Goal: Communication & Community: Ask a question

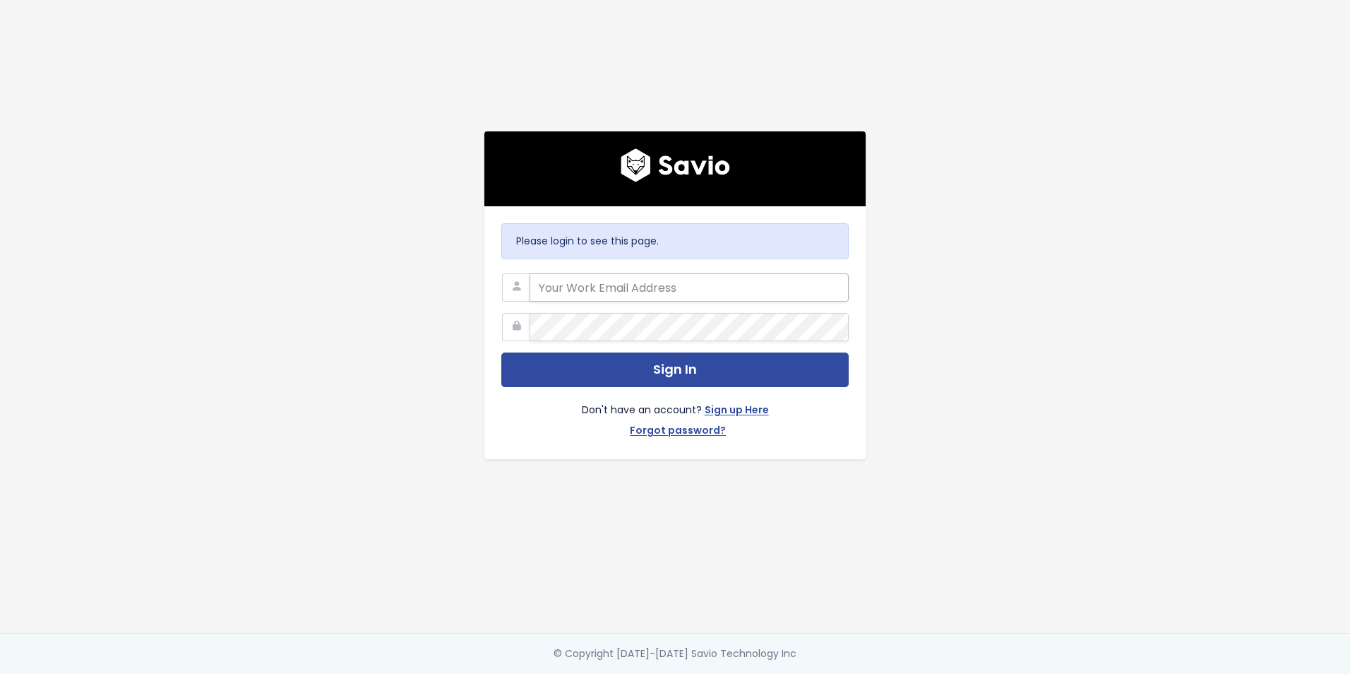
click at [670, 283] on input "email" at bounding box center [689, 287] width 319 height 28
type input "[DOMAIN_NAME][EMAIL_ADDRESS][DOMAIN_NAME]"
click at [501, 352] on button "Sign In" at bounding box center [674, 369] width 347 height 35
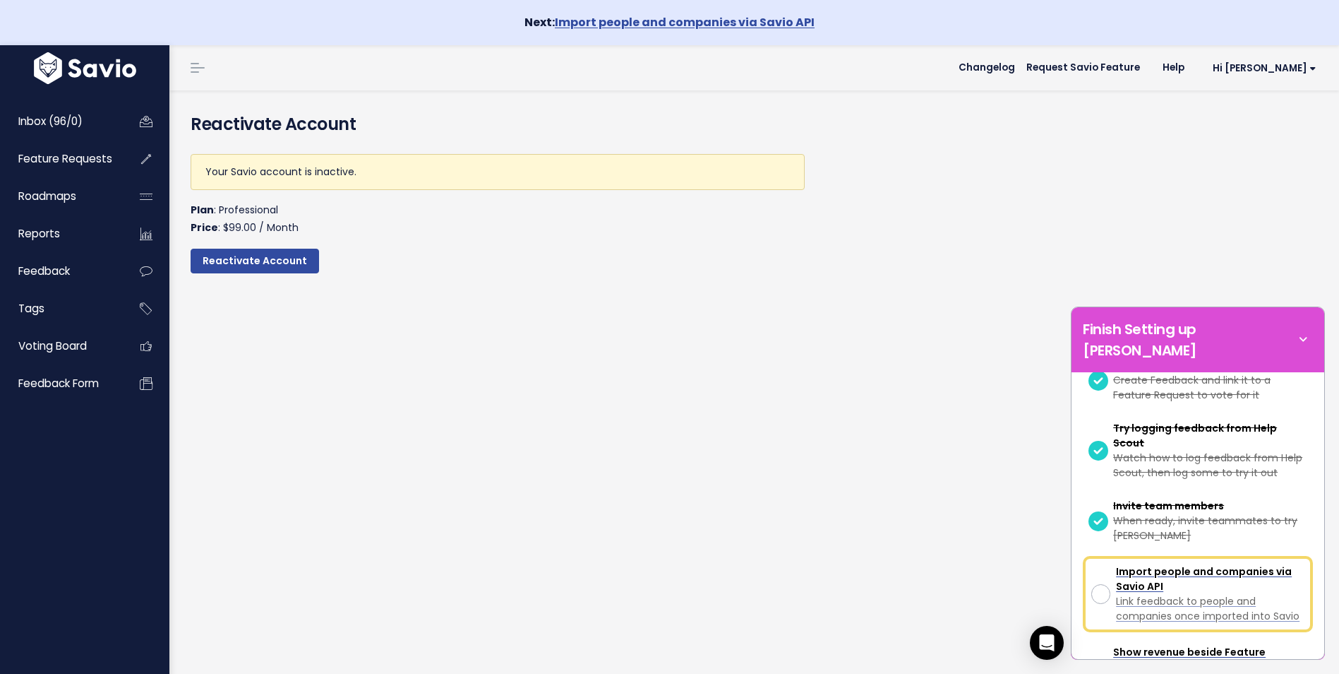
scroll to position [322, 0]
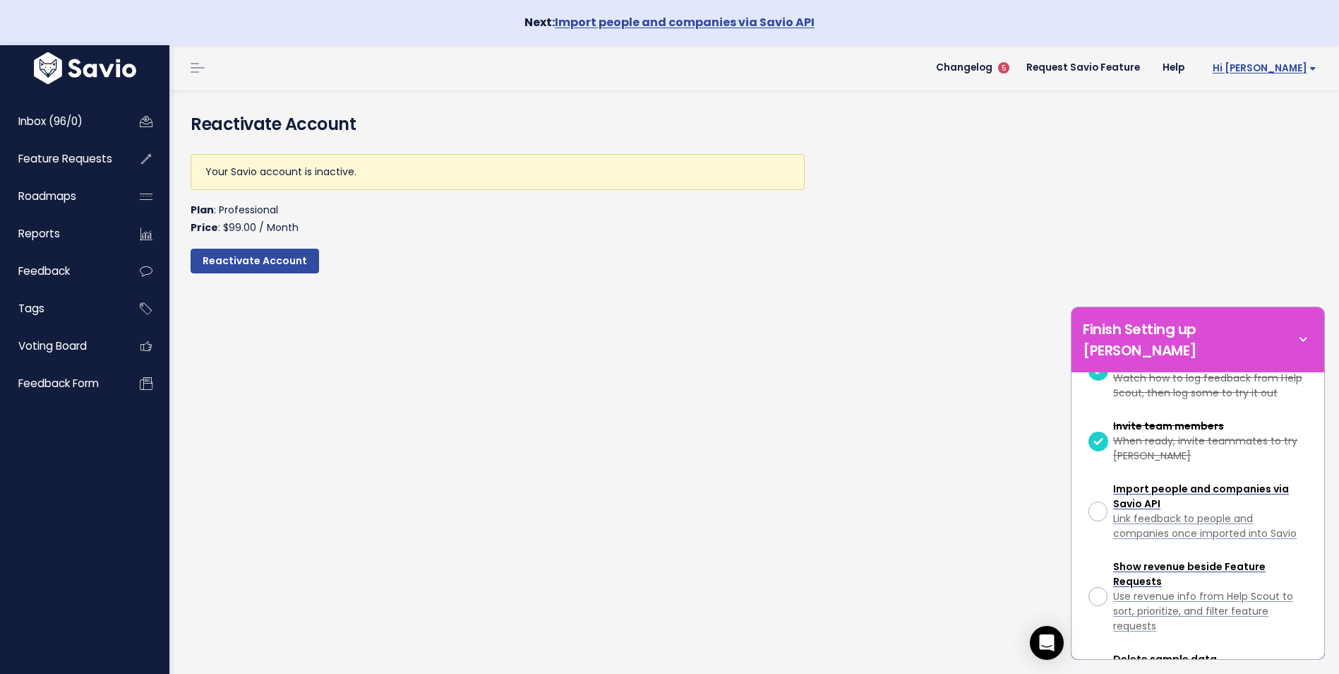
click at [1264, 73] on span "Hi Jillian" at bounding box center [1265, 68] width 104 height 11
click at [1255, 222] on link "Billing" at bounding box center [1271, 219] width 104 height 28
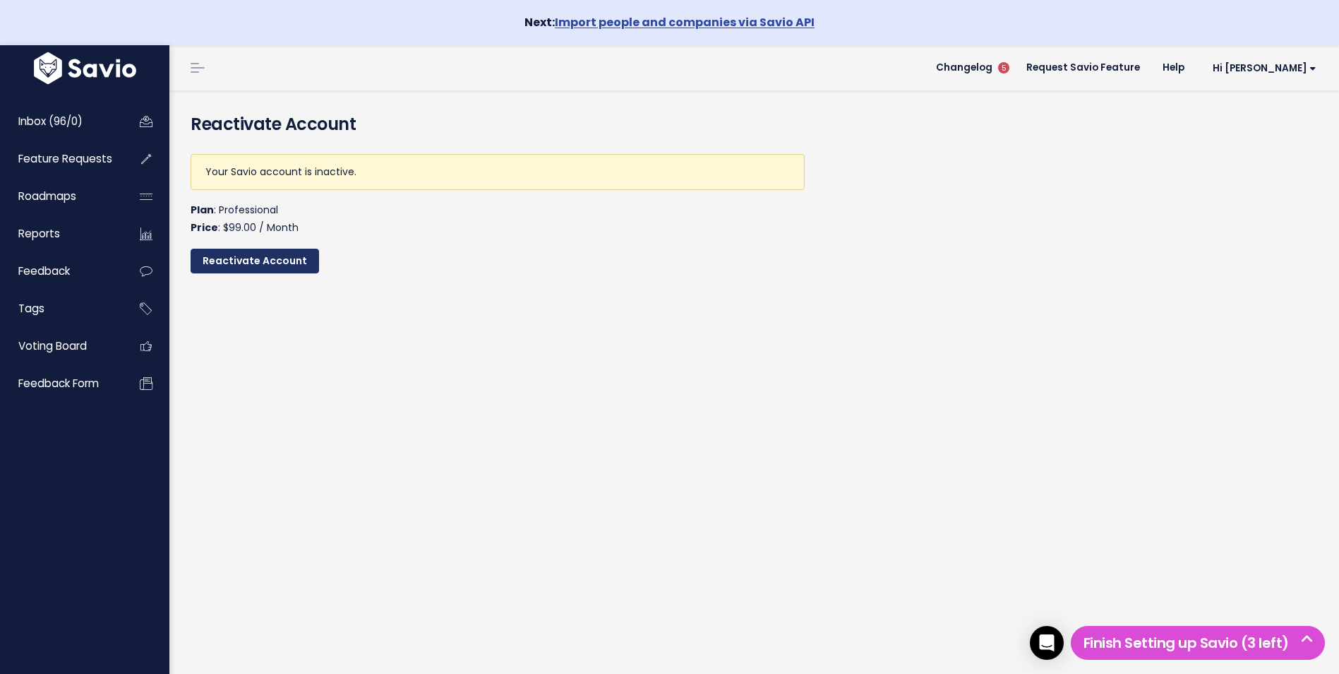
click at [238, 263] on input "Reactivate Account" at bounding box center [255, 261] width 128 height 25
click at [1253, 73] on span "Hi [PERSON_NAME]" at bounding box center [1265, 68] width 104 height 11
click at [261, 265] on input "Reactivate Account" at bounding box center [255, 261] width 128 height 25
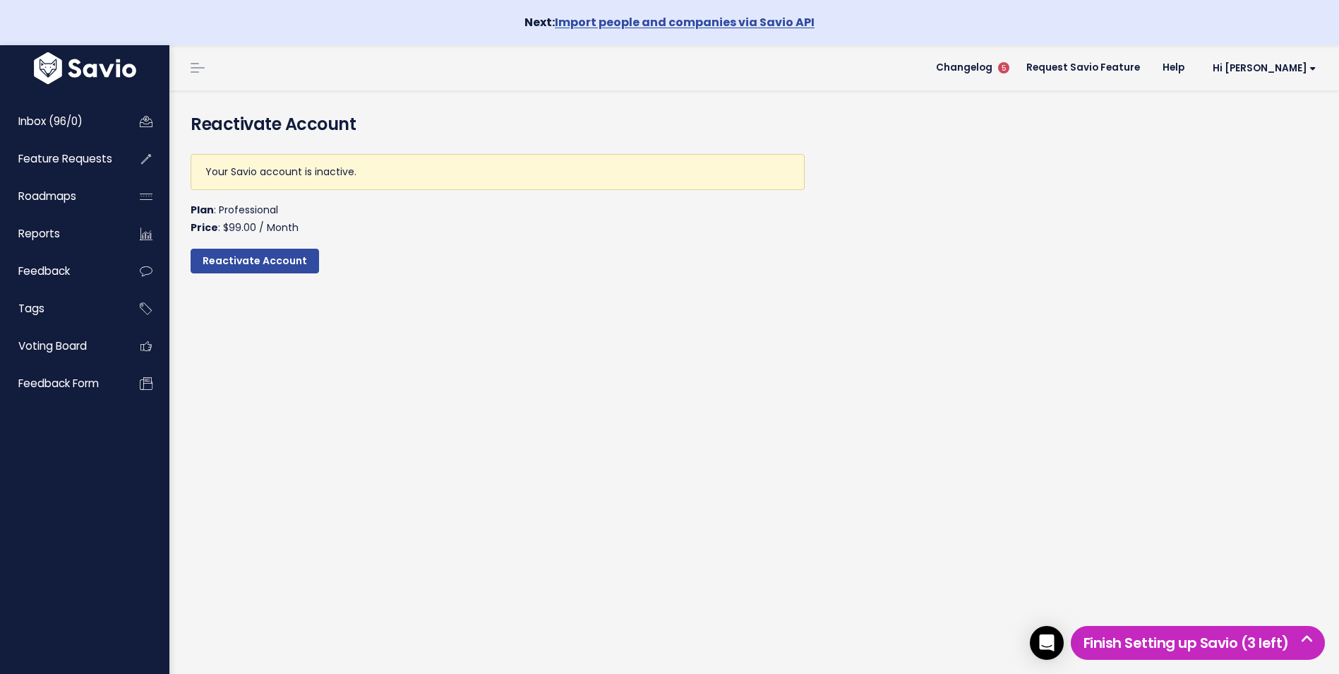
click at [1249, 642] on h5 "Finish Setting up Savio (3 left)" at bounding box center [1197, 642] width 241 height 21
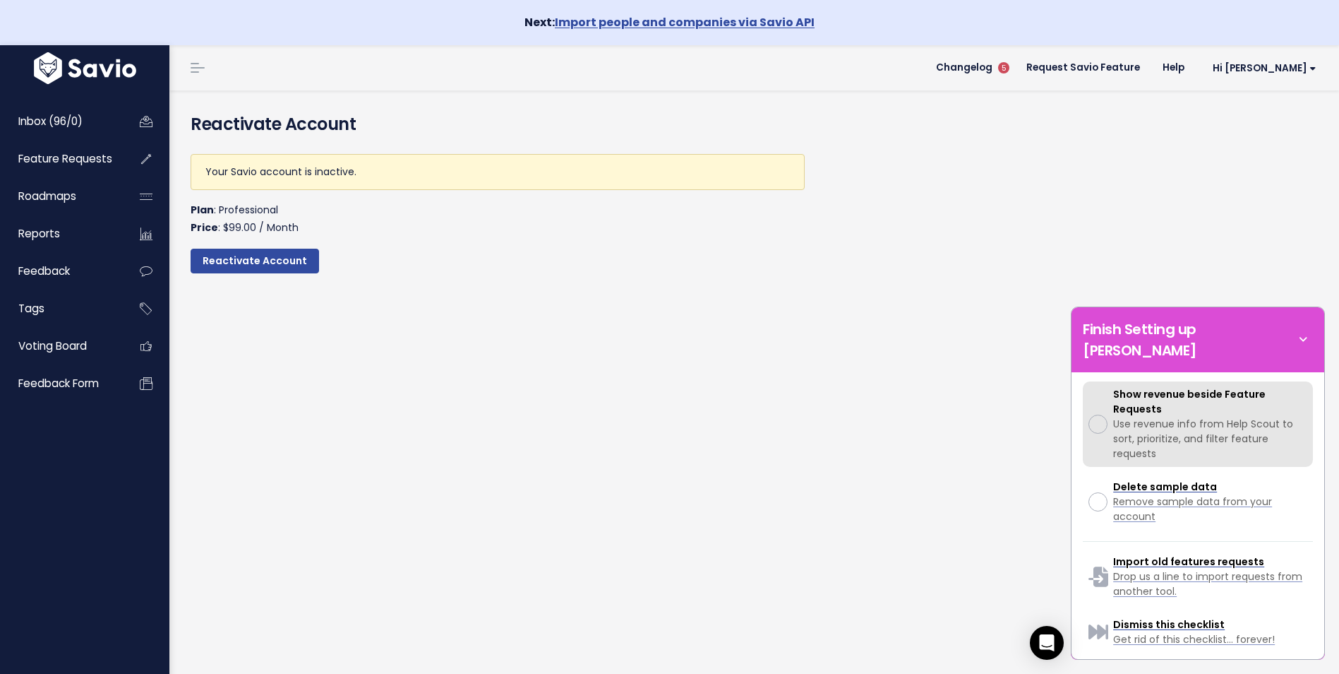
scroll to position [500, 0]
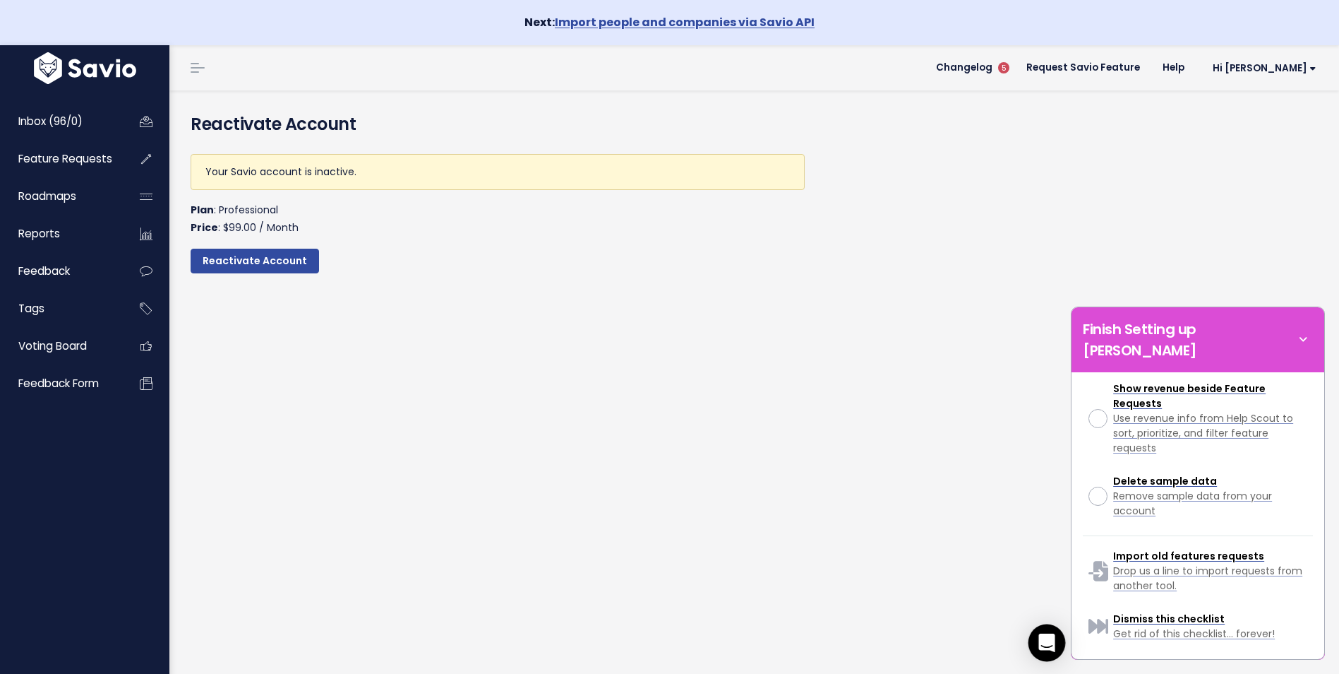
click at [1044, 638] on icon "Open Intercom Messenger" at bounding box center [1047, 642] width 16 height 18
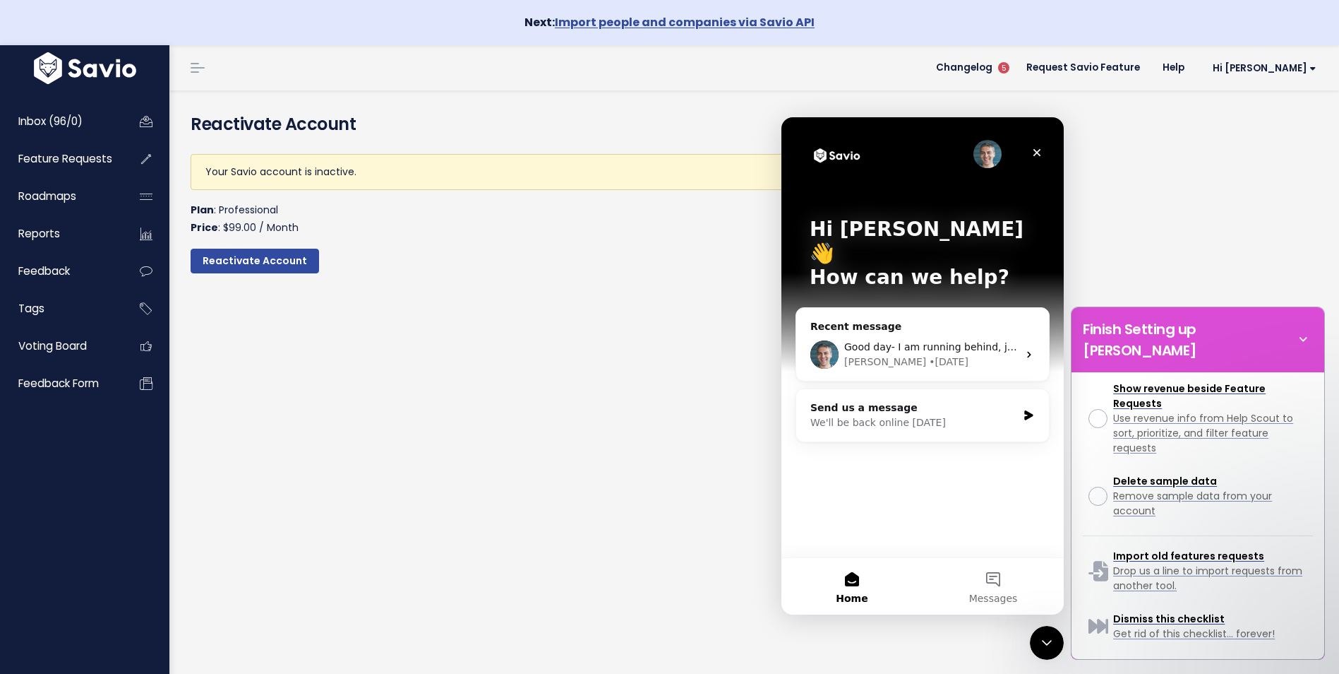
scroll to position [0, 0]
click at [1288, 71] on span "Hi [PERSON_NAME]" at bounding box center [1265, 68] width 104 height 11
click at [1243, 222] on link "Billing" at bounding box center [1271, 219] width 104 height 28
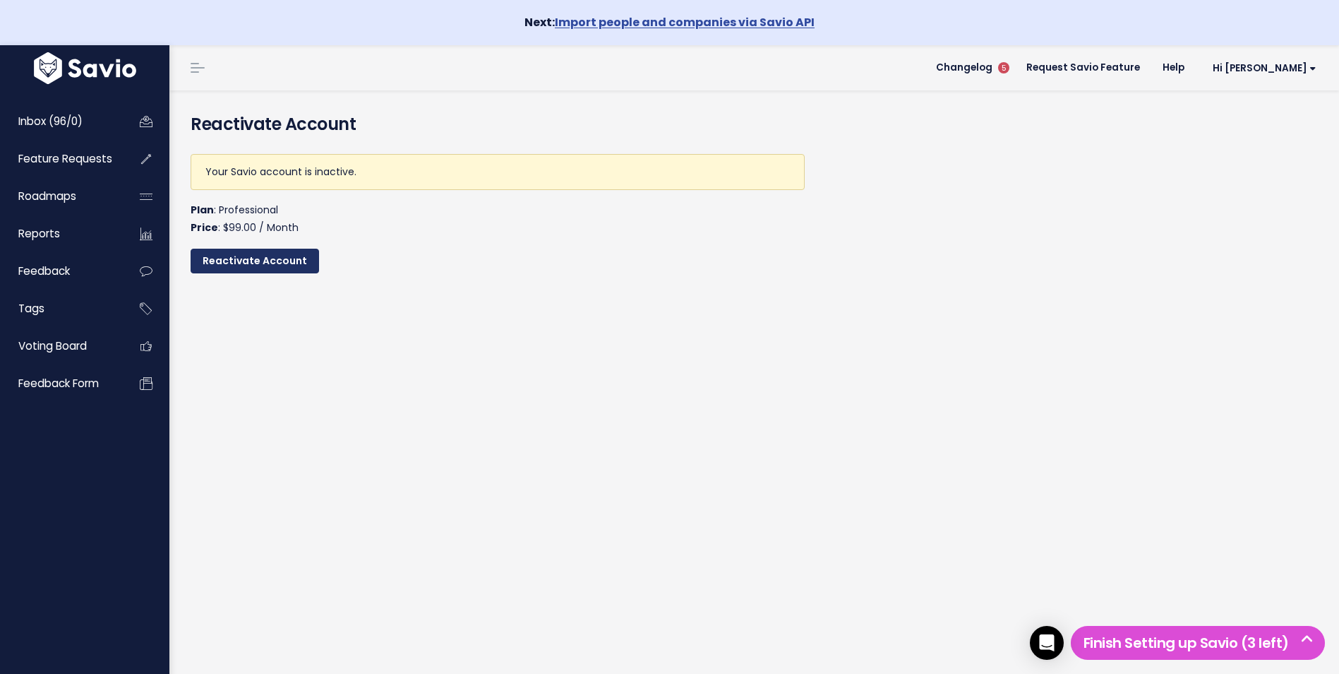
click at [232, 270] on input "Reactivate Account" at bounding box center [255, 261] width 128 height 25
click at [1139, 67] on link "Request Savio Feature" at bounding box center [1083, 67] width 136 height 21
click at [1292, 60] on link "Hi [PERSON_NAME]" at bounding box center [1262, 68] width 132 height 22
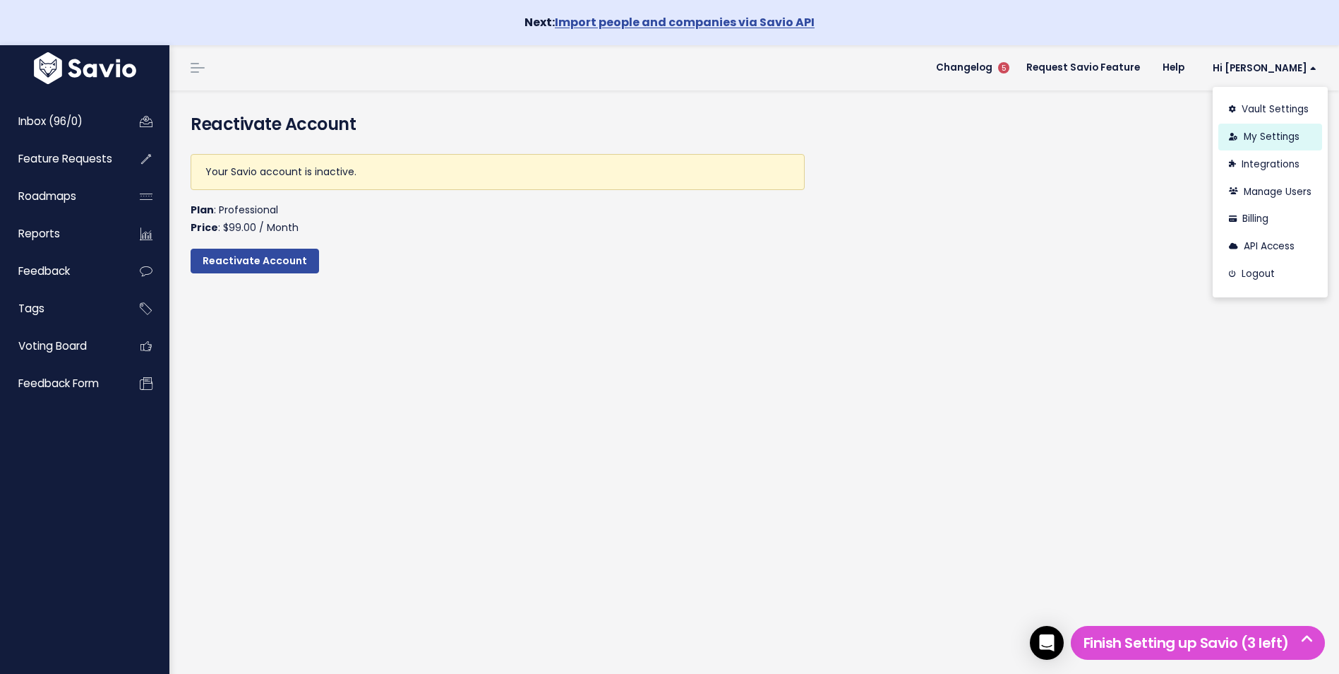
click at [1248, 133] on link "My Settings" at bounding box center [1271, 138] width 104 height 28
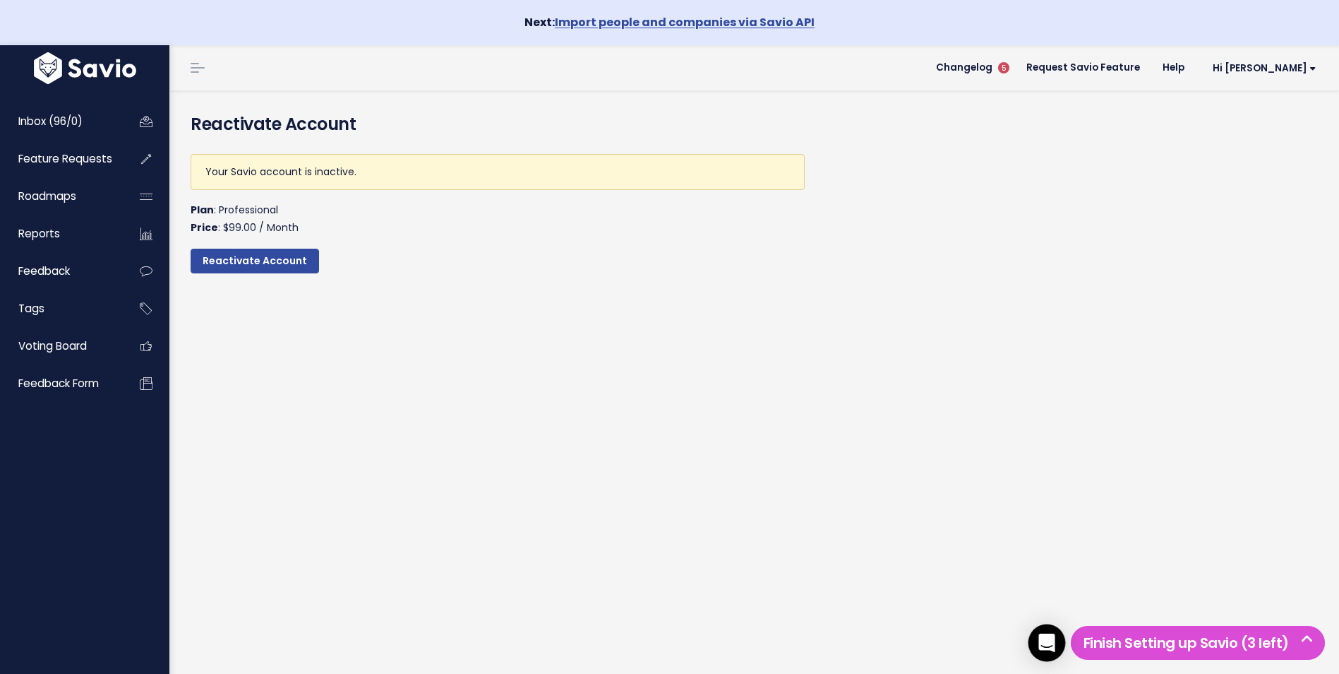
click at [1048, 650] on icon "Open Intercom Messenger" at bounding box center [1047, 642] width 18 height 18
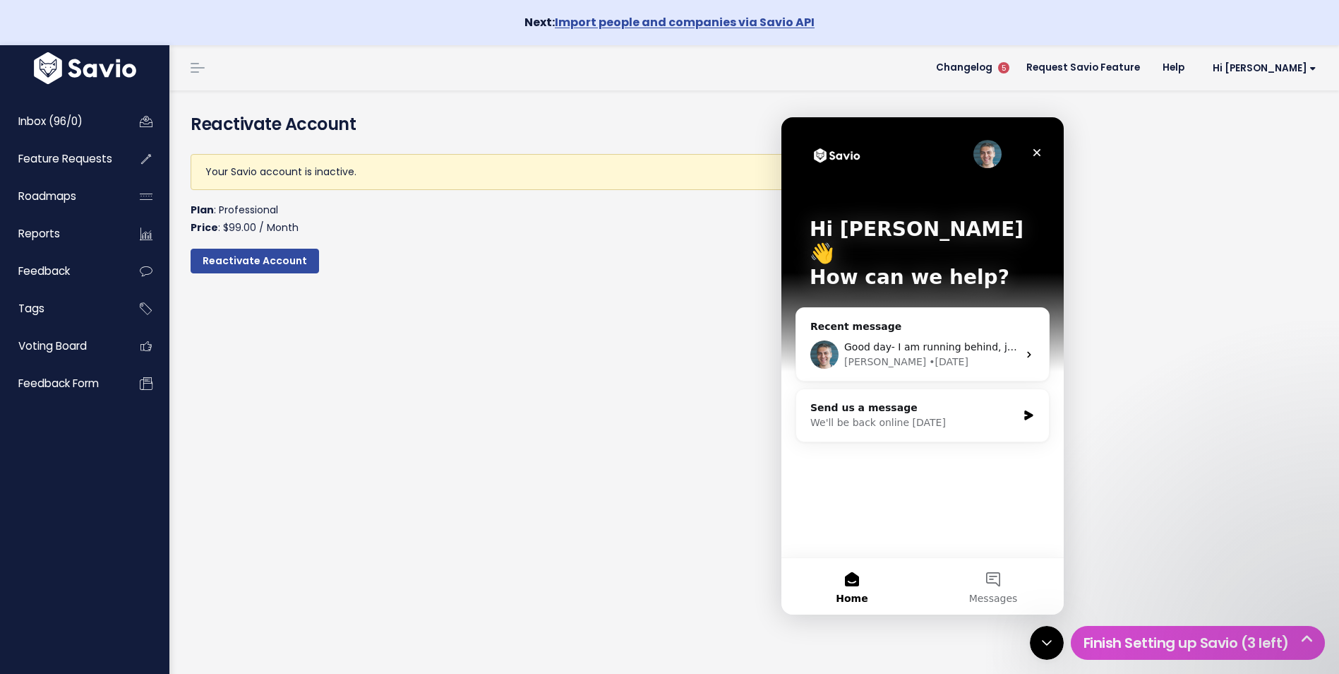
drag, startPoint x: 991, startPoint y: 578, endPoint x: 1141, endPoint y: 287, distance: 327.1
click at [1064, 287] on html "Hi Jillian 👋 How can we help? Recent message Good day- I am running behind, jus…" at bounding box center [923, 365] width 282 height 497
click at [1305, 66] on span "Hi [PERSON_NAME]" at bounding box center [1265, 68] width 104 height 11
click at [1245, 221] on link "Billing" at bounding box center [1271, 219] width 104 height 28
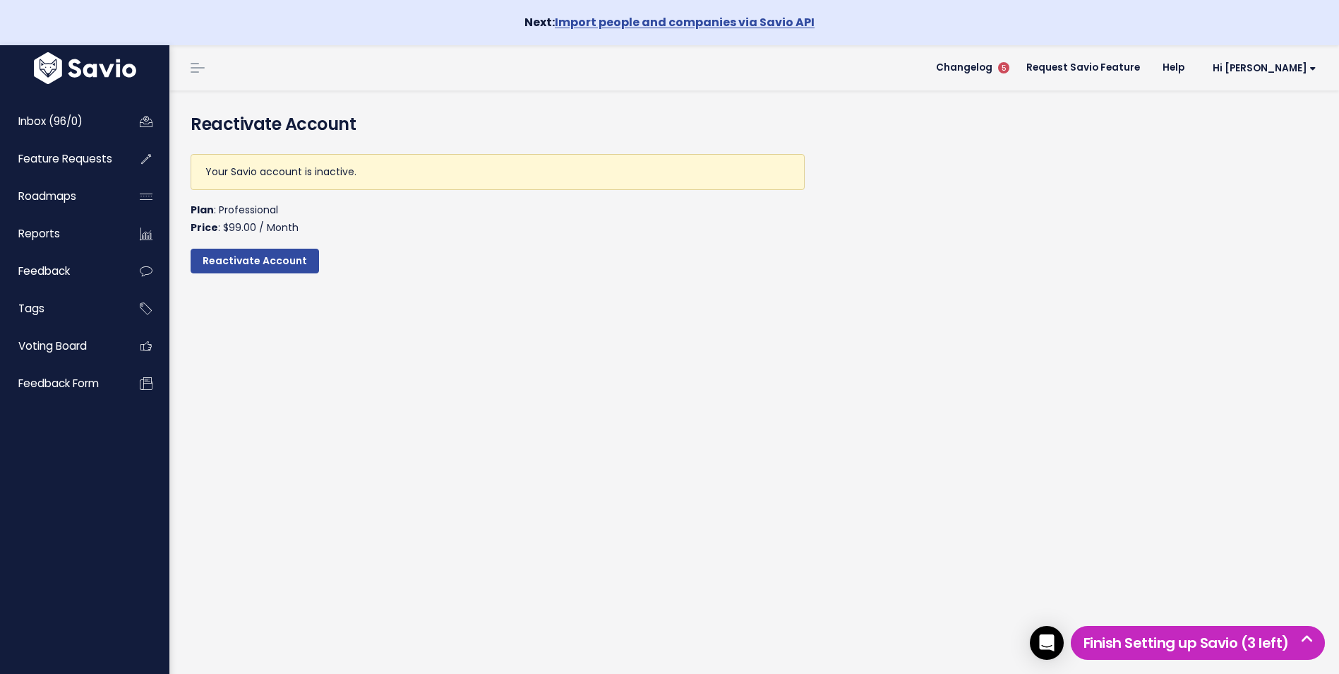
click at [1272, 641] on h5 "Finish Setting up Savio (3 left)" at bounding box center [1197, 642] width 241 height 21
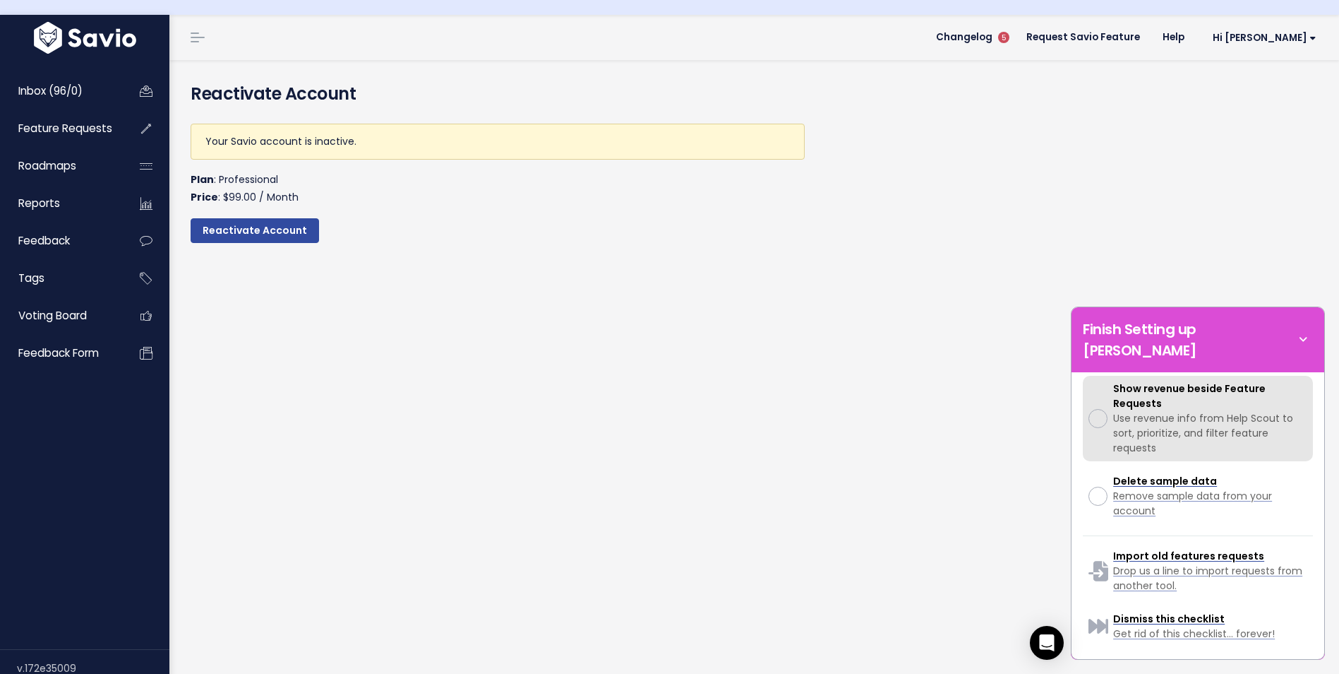
scroll to position [45, 0]
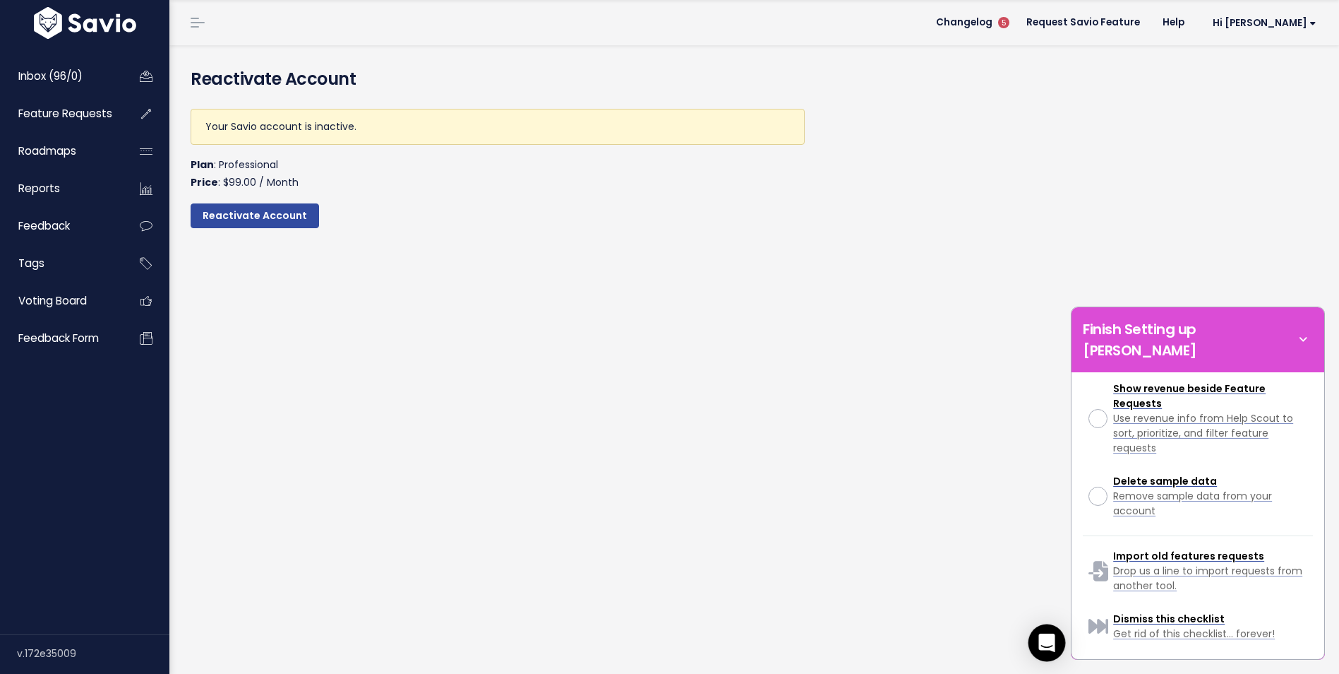
click at [1044, 647] on icon "Open Intercom Messenger" at bounding box center [1047, 642] width 18 height 18
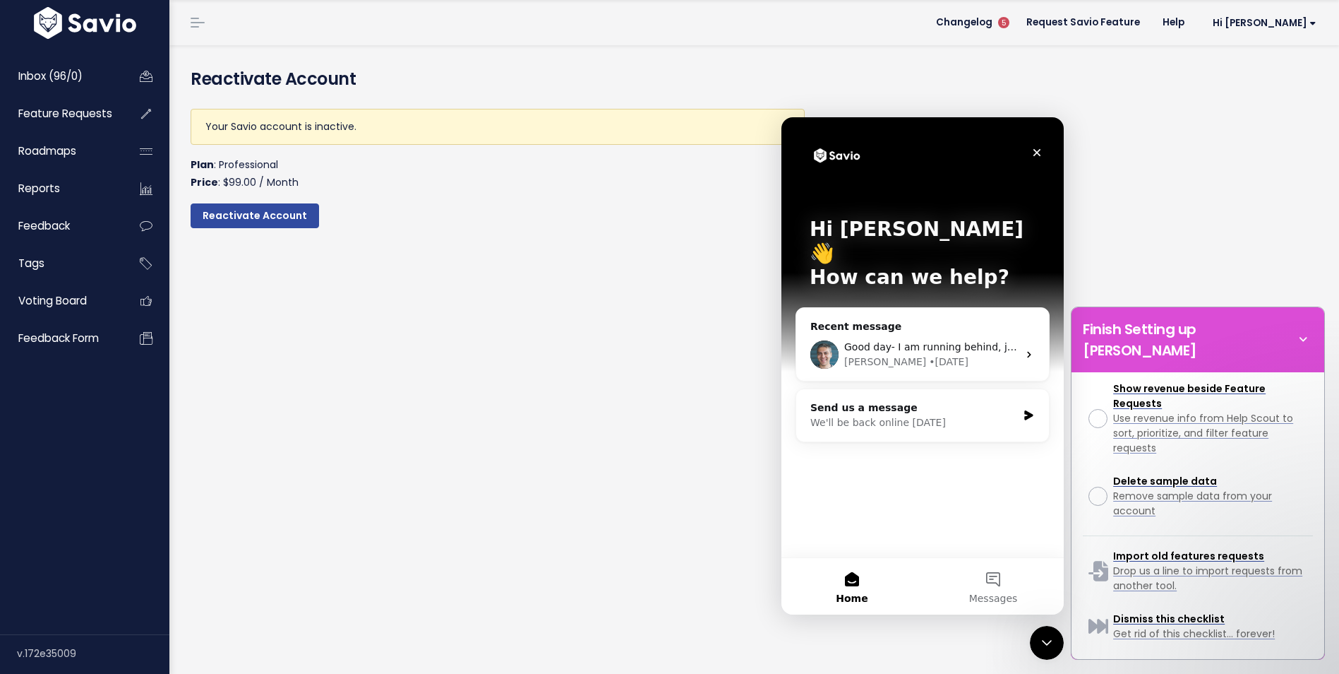
scroll to position [0, 0]
click at [66, 72] on span "Inbox (96/0)" at bounding box center [50, 75] width 64 height 15
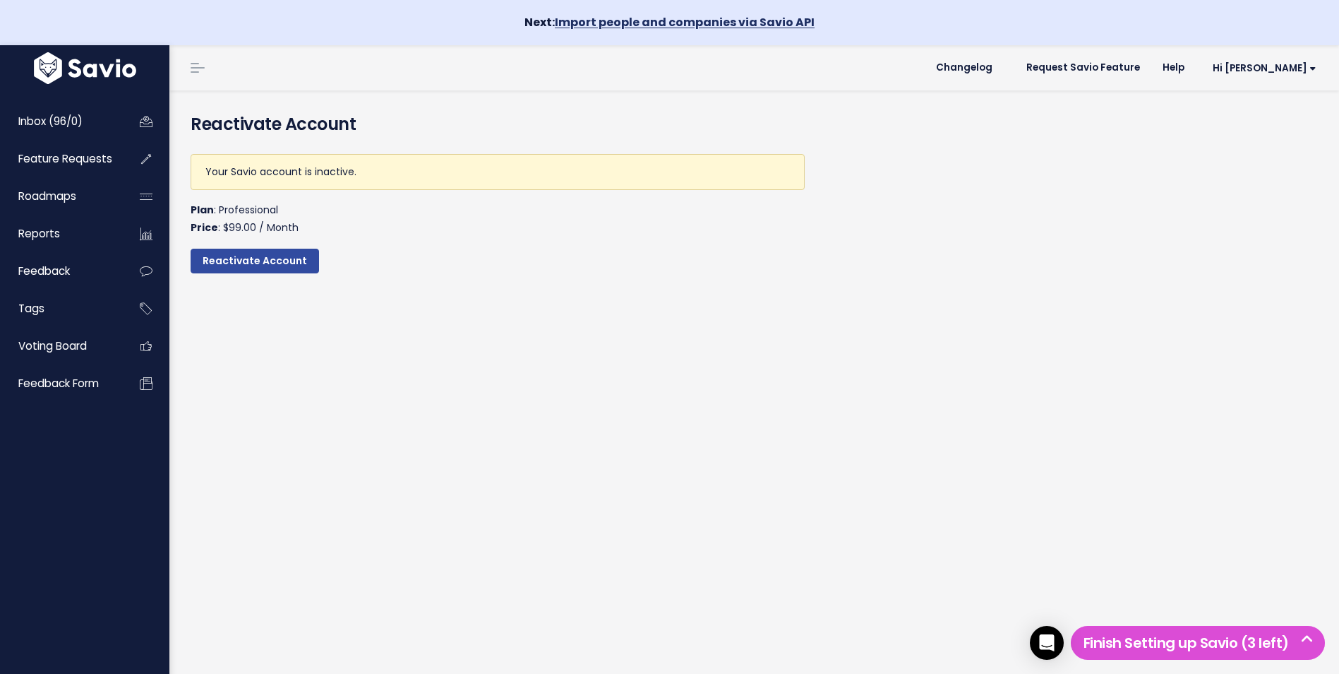
click at [729, 20] on link "Import people and companies via Savio API" at bounding box center [685, 22] width 260 height 16
click at [1280, 64] on span "Hi [PERSON_NAME]" at bounding box center [1265, 68] width 104 height 11
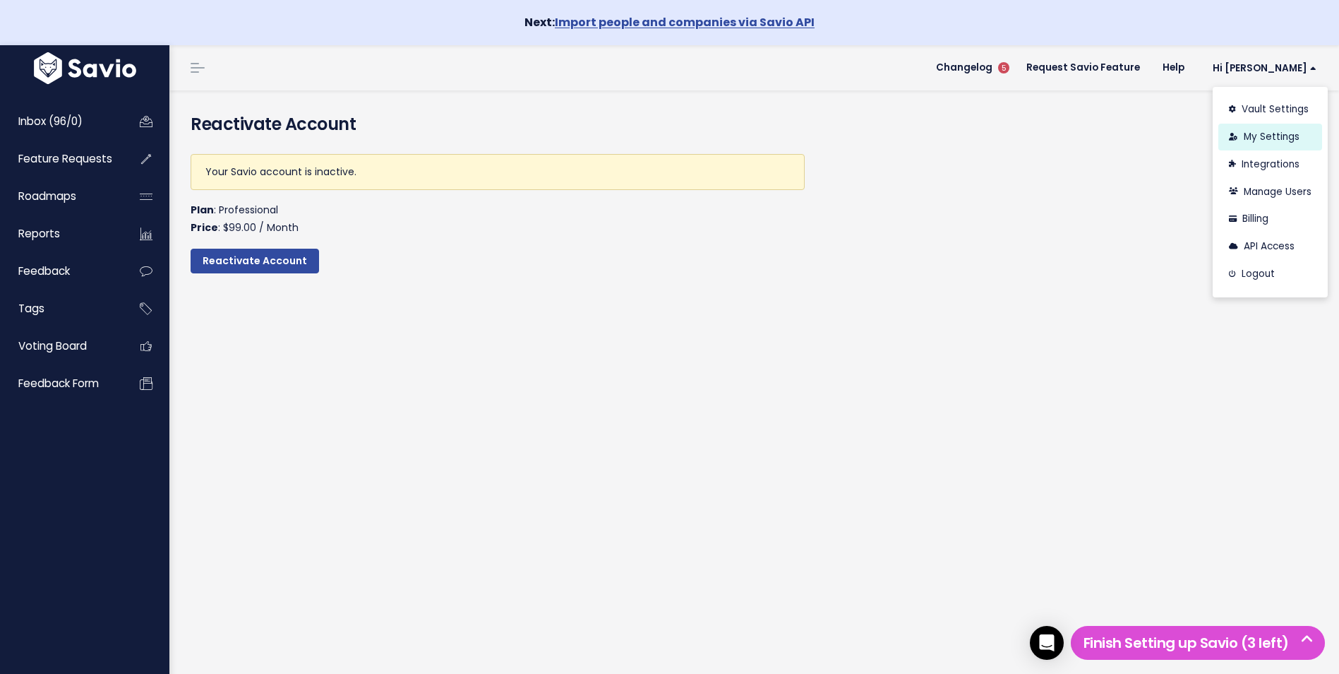
click at [1265, 135] on link "My Settings" at bounding box center [1271, 138] width 104 height 28
click at [1273, 60] on link "Hi [PERSON_NAME]" at bounding box center [1262, 68] width 132 height 22
click at [1255, 210] on link "Billing" at bounding box center [1271, 219] width 104 height 28
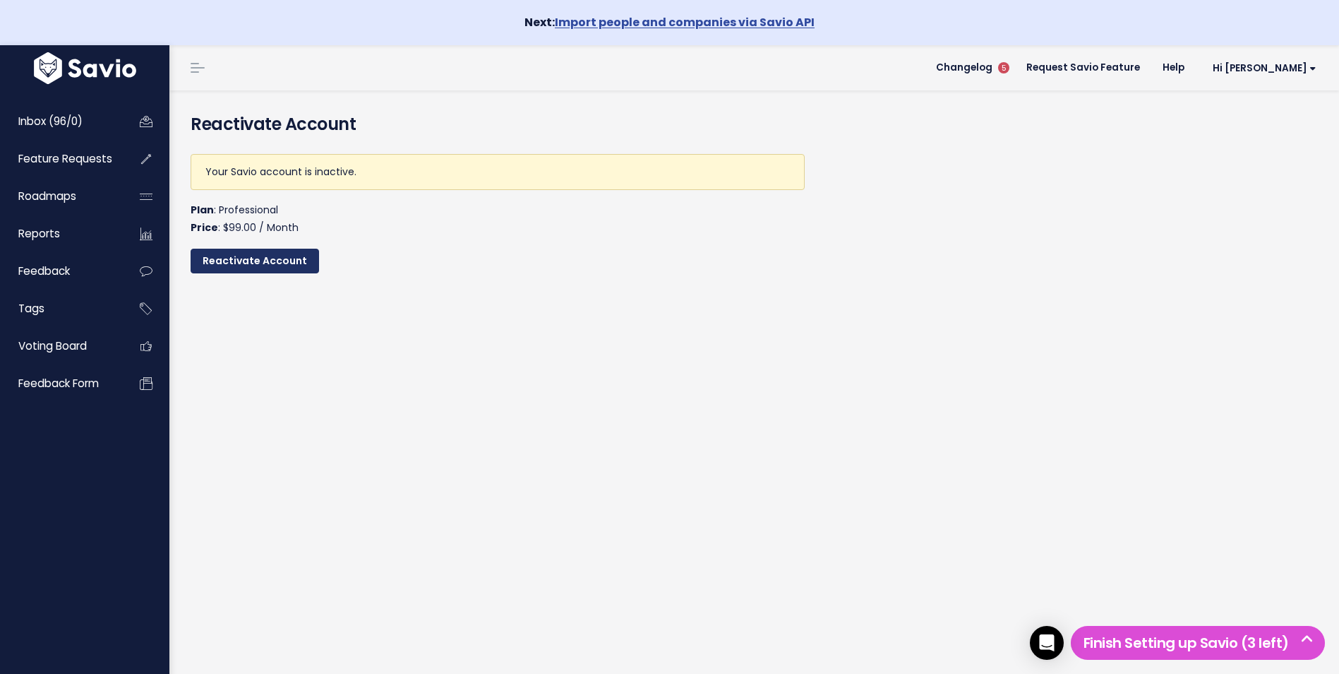
click at [263, 266] on input "Reactivate Account" at bounding box center [255, 261] width 128 height 25
click at [1048, 633] on div "Open Intercom Messenger" at bounding box center [1047, 642] width 37 height 37
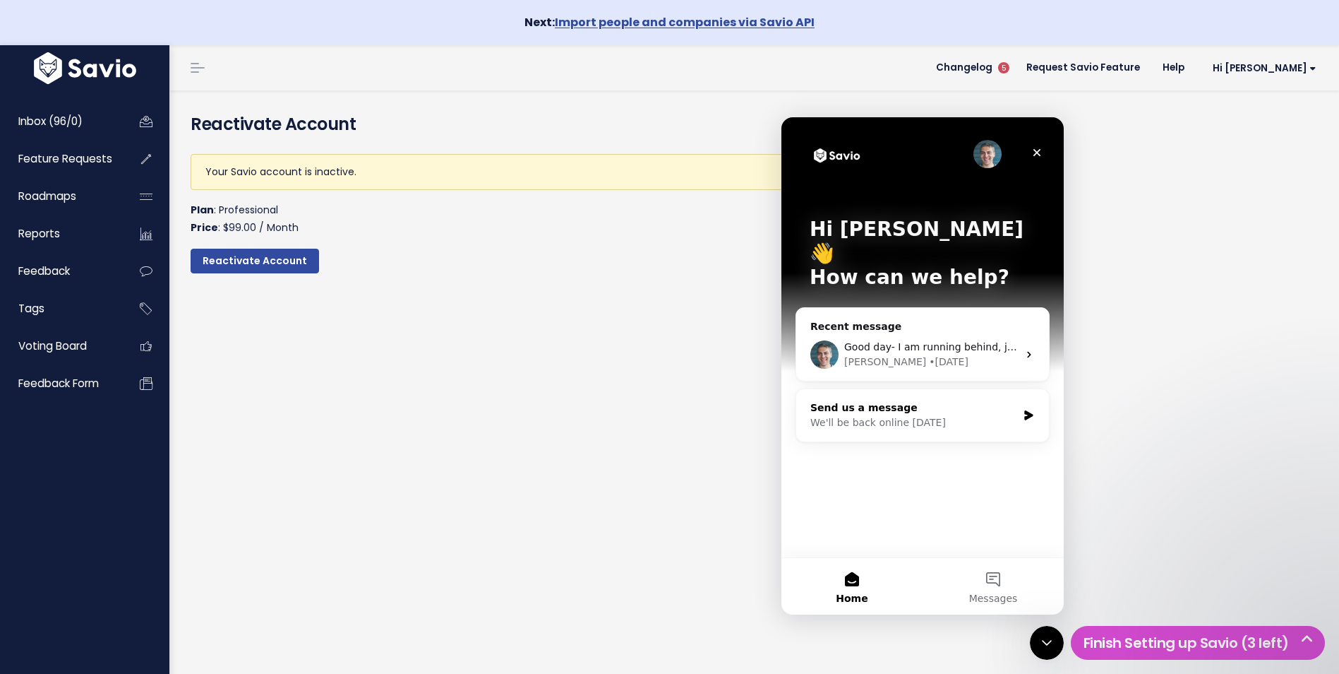
click at [1028, 409] on icon "Intercom messenger" at bounding box center [1029, 414] width 12 height 11
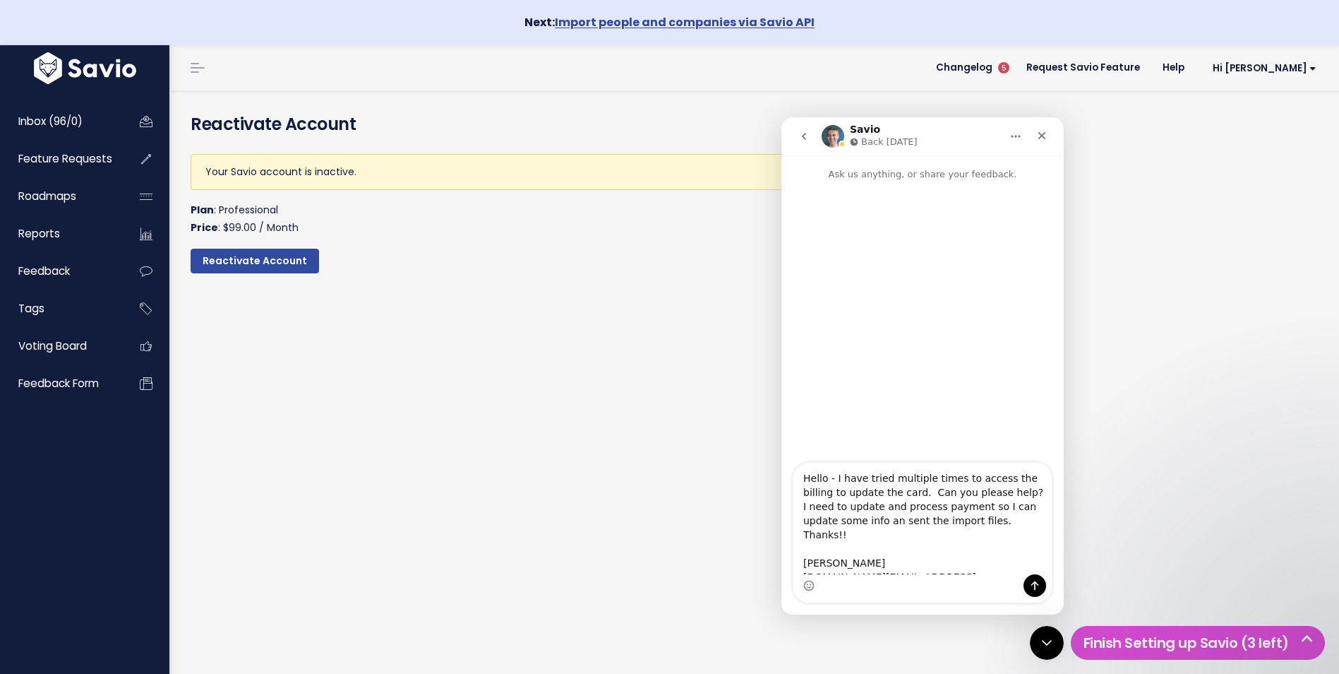
click at [890, 492] on textarea "Hello - I have tried multiple times to access the billing to update the card. C…" at bounding box center [923, 518] width 258 height 112
click at [957, 534] on textarea "Hello - I have tried multiple times to access the billing to update the card. N…" at bounding box center [923, 518] width 258 height 112
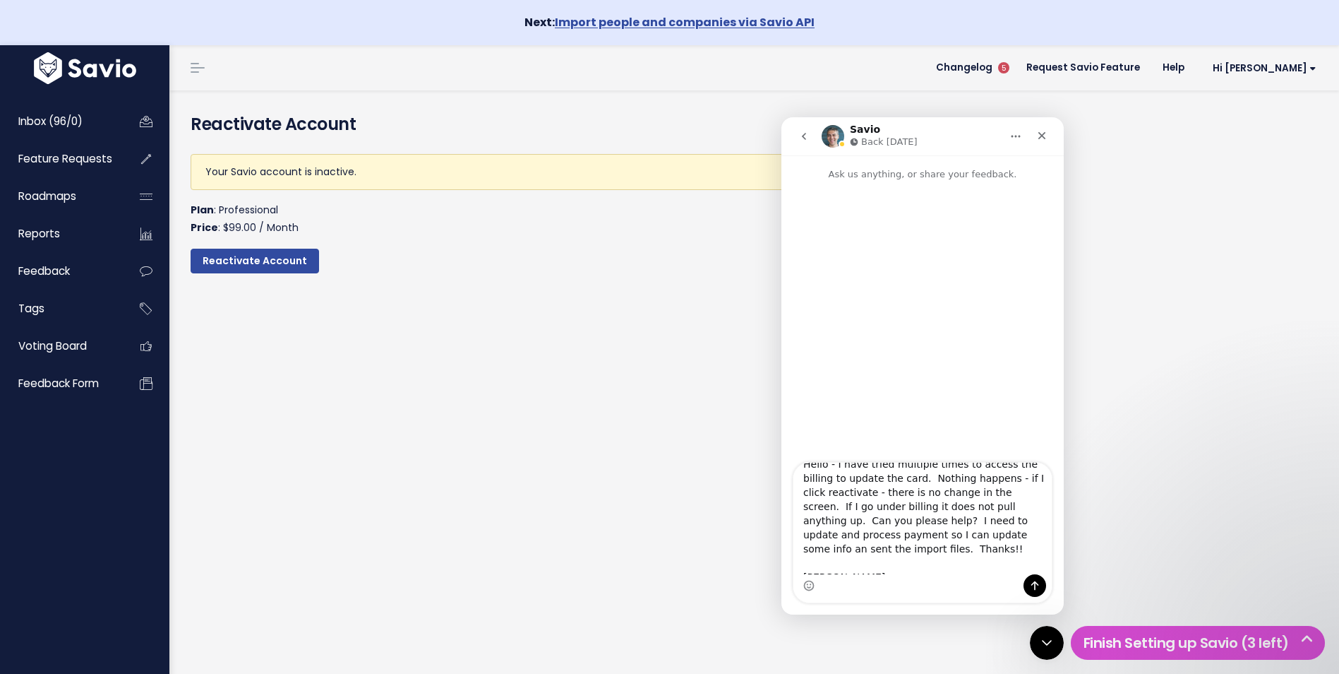
scroll to position [40, 0]
type textarea "Hello - I have tried multiple times to access the billing to update the card. N…"
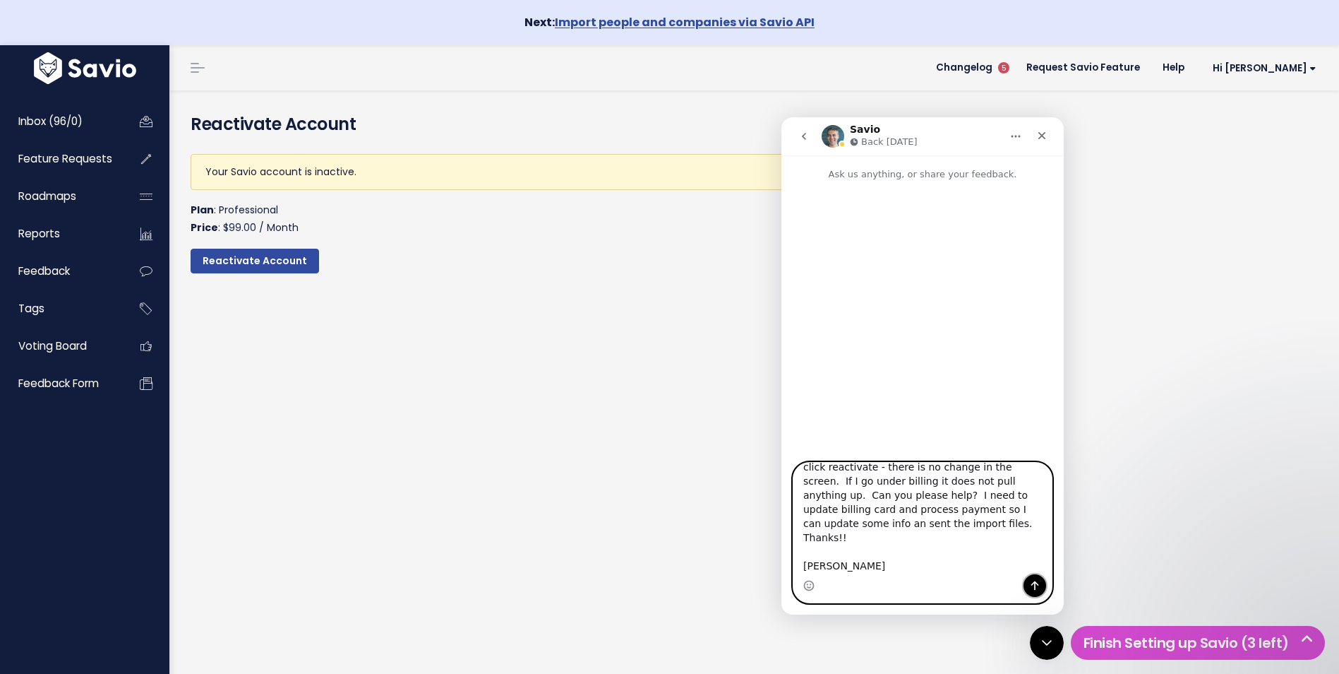
click at [1030, 580] on icon "Send a message…" at bounding box center [1034, 585] width 11 height 11
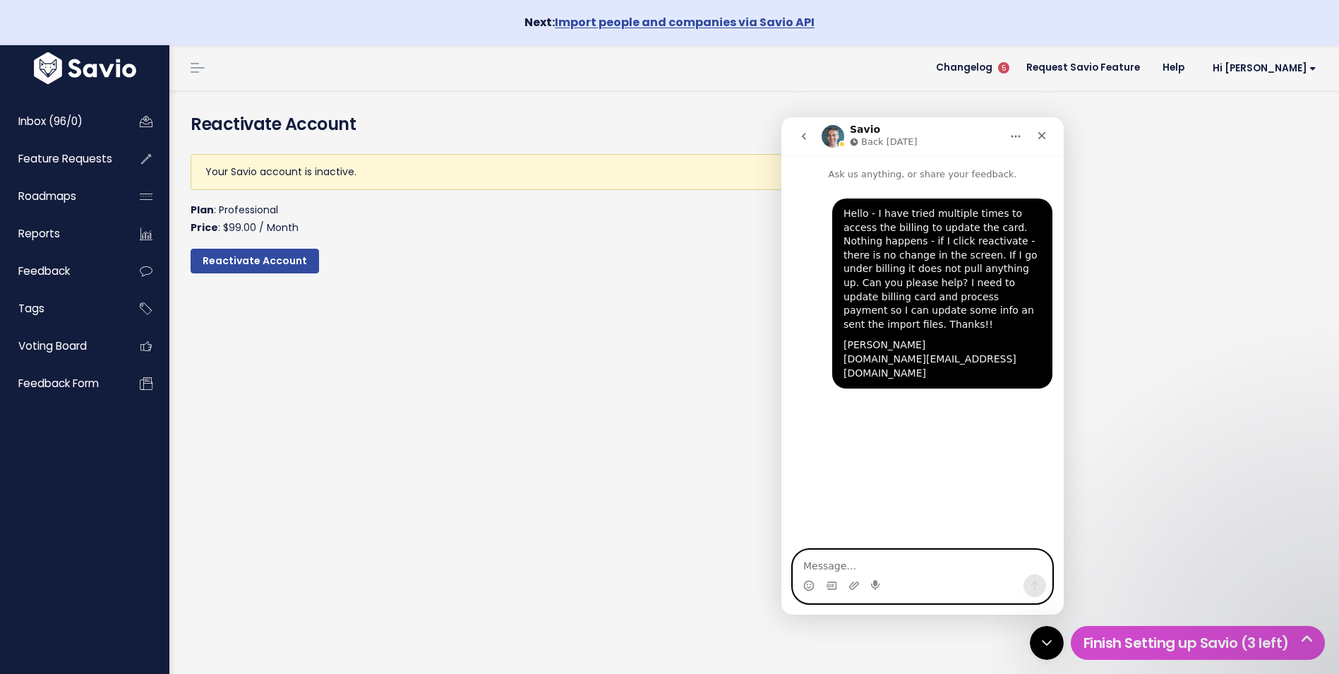
scroll to position [0, 0]
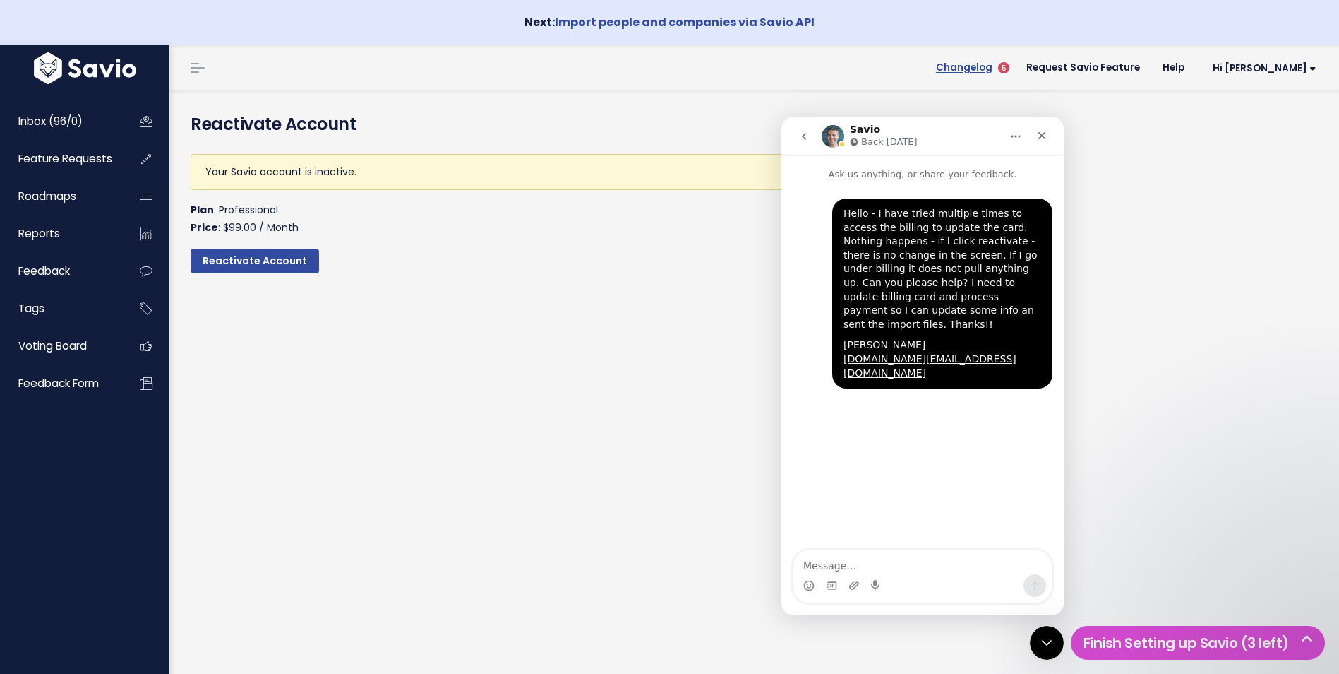
click at [993, 73] on span "Changelog" at bounding box center [964, 68] width 56 height 10
